Goal: Transaction & Acquisition: Register for event/course

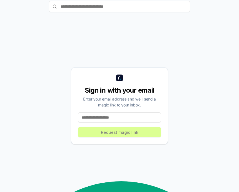
scroll to position [28, 0]
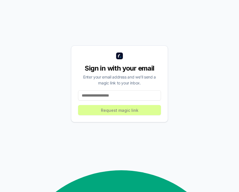
click at [109, 100] on input at bounding box center [119, 95] width 83 height 10
drag, startPoint x: 110, startPoint y: 124, endPoint x: 103, endPoint y: 126, distance: 7.3
click at [103, 100] on input at bounding box center [119, 95] width 83 height 10
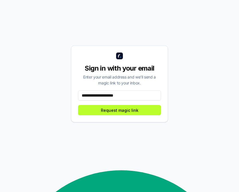
type input "**********"
click at [141, 100] on input "**********" at bounding box center [119, 95] width 83 height 10
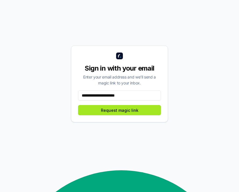
click at [91, 115] on button "Request magic link" at bounding box center [119, 110] width 83 height 10
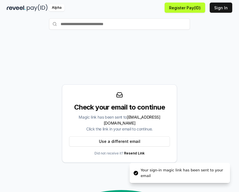
scroll to position [0, 0]
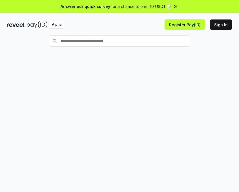
scroll to position [442, 0]
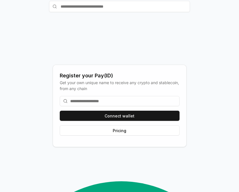
scroll to position [28, 0]
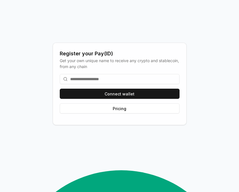
click at [91, 84] on input at bounding box center [120, 79] width 120 height 10
type input "*"
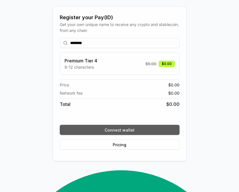
type input "********"
click at [141, 135] on button "Connect wallet" at bounding box center [120, 130] width 120 height 10
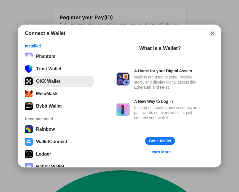
click at [60, 83] on button "OKX Wallet" at bounding box center [58, 81] width 71 height 11
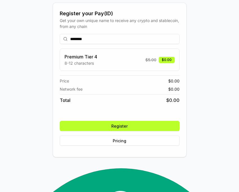
scroll to position [31, 0]
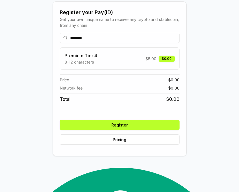
click at [125, 130] on button "Register" at bounding box center [120, 125] width 120 height 10
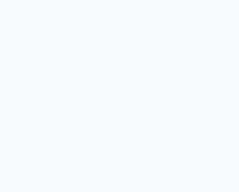
scroll to position [442, 0]
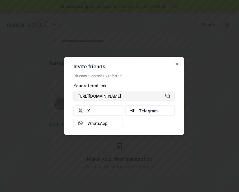
click at [168, 95] on button "[URL][DOMAIN_NAME]" at bounding box center [124, 96] width 101 height 10
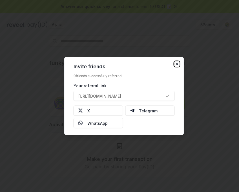
click at [177, 65] on icon "button" at bounding box center [177, 64] width 5 height 5
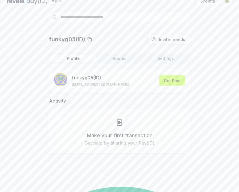
scroll to position [0, 0]
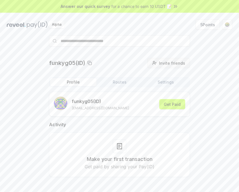
click at [170, 67] on button "Invite friends Invite" at bounding box center [169, 63] width 43 height 10
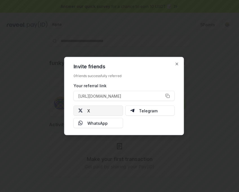
click at [87, 112] on button "X" at bounding box center [99, 111] width 50 height 10
